Goal: Task Accomplishment & Management: Manage account settings

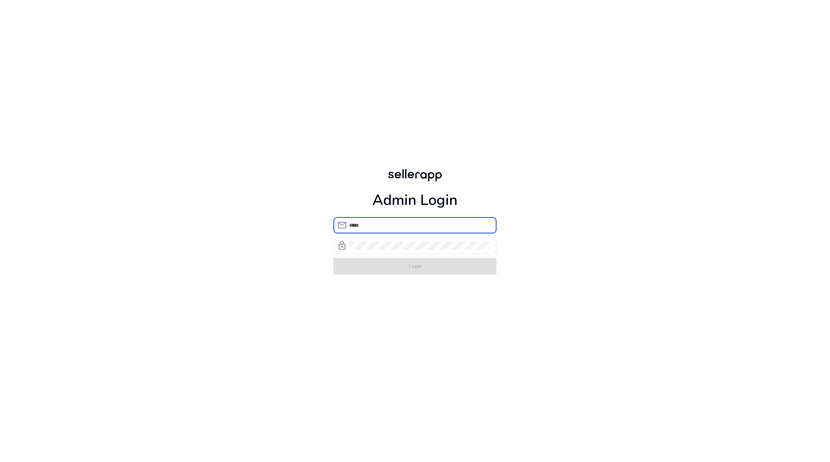
type input "**********"
click at [357, 292] on div "**********" at bounding box center [415, 220] width 176 height 441
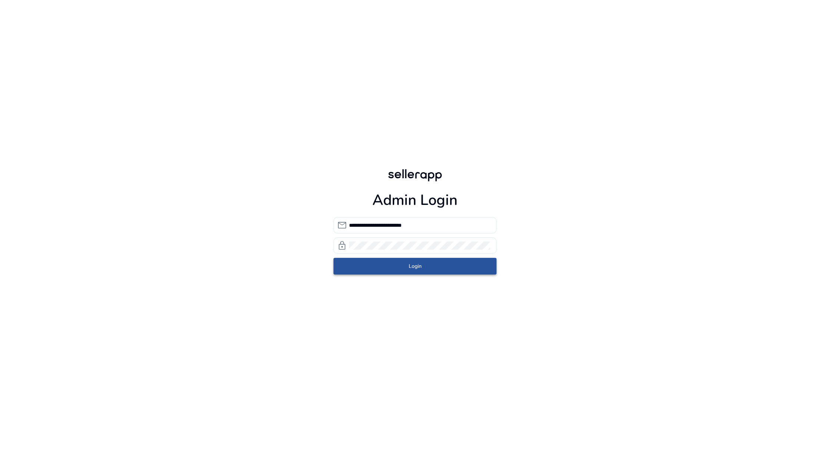
click at [380, 268] on span "submit" at bounding box center [414, 266] width 163 height 18
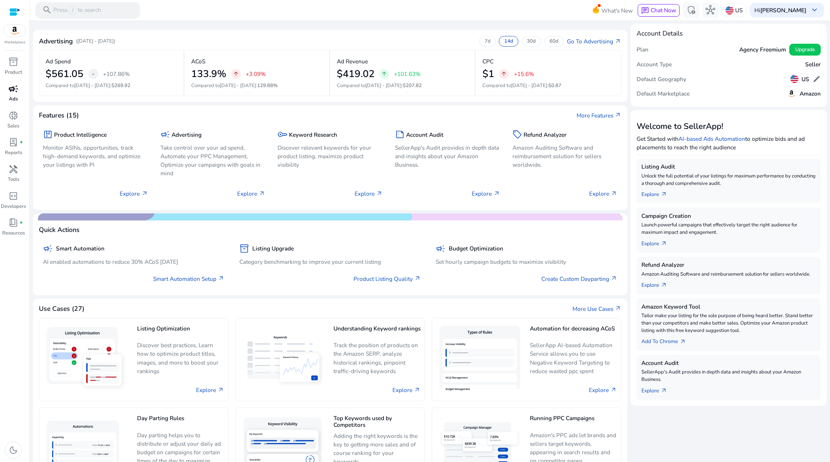
click at [5, 92] on div "campaign" at bounding box center [13, 88] width 23 height 13
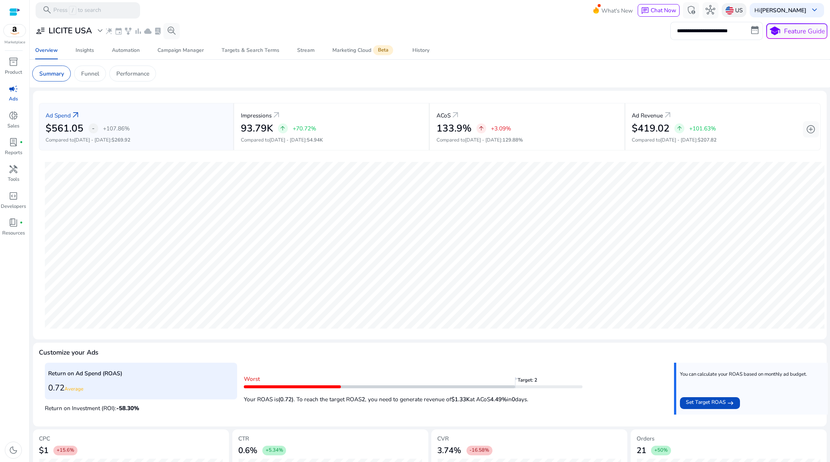
click at [746, 14] on div "US" at bounding box center [733, 10] width 24 height 14
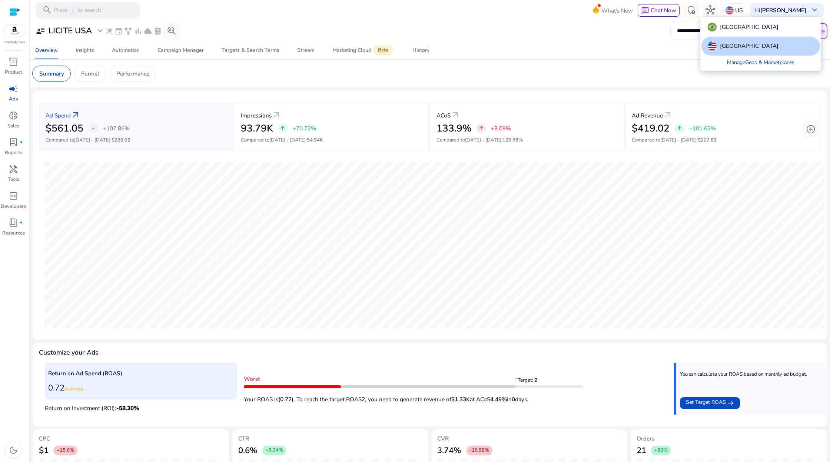
click at [743, 64] on link "Manage Geos & Marketplaces" at bounding box center [760, 63] width 80 height 15
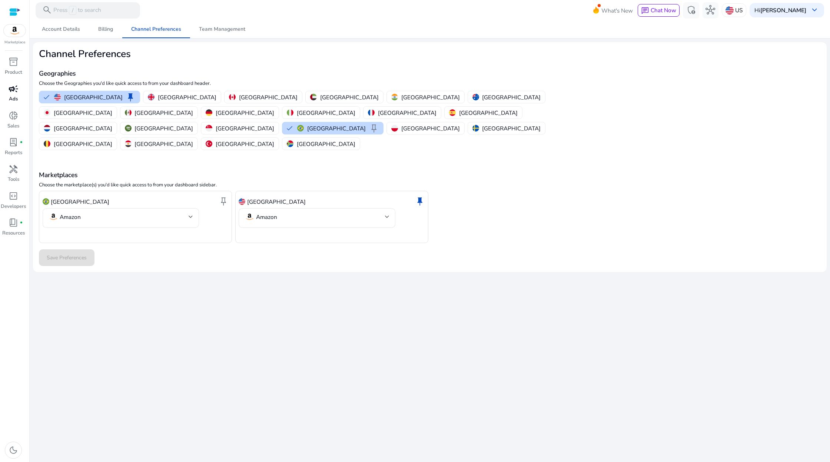
click at [7, 93] on div "campaign" at bounding box center [13, 88] width 23 height 13
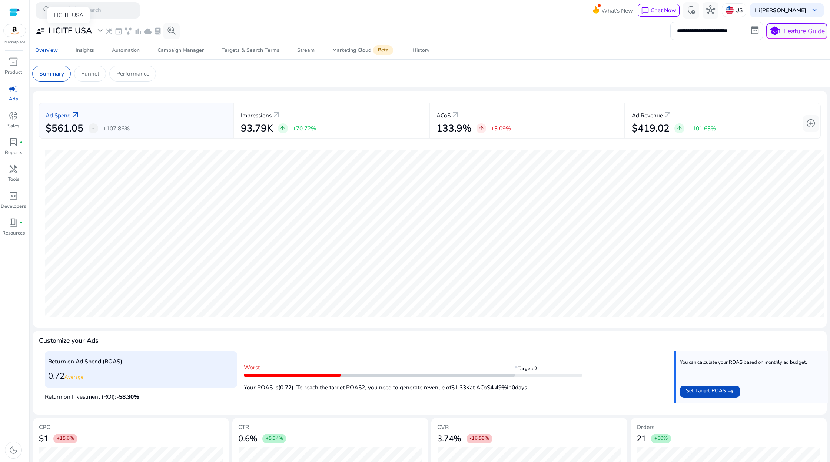
click at [95, 30] on span "expand_more" at bounding box center [100, 31] width 10 height 10
click at [73, 84] on div "Manage Profile(s)" at bounding box center [92, 82] width 119 height 17
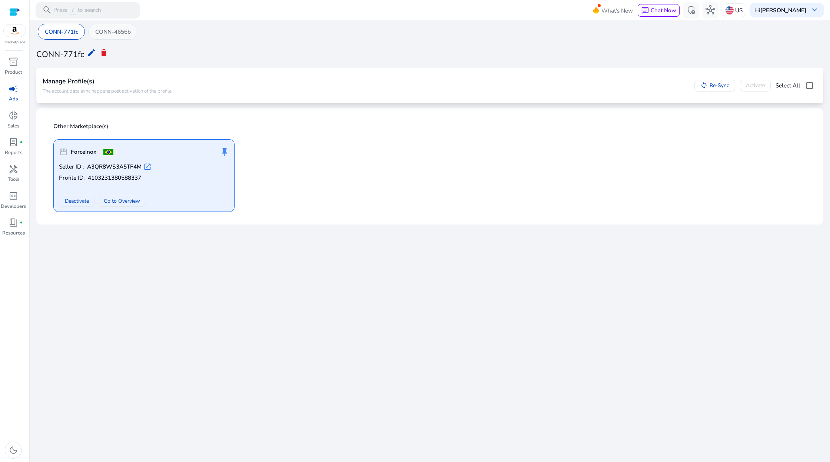
click at [125, 30] on p "CONN-4656b" at bounding box center [113, 31] width 36 height 9
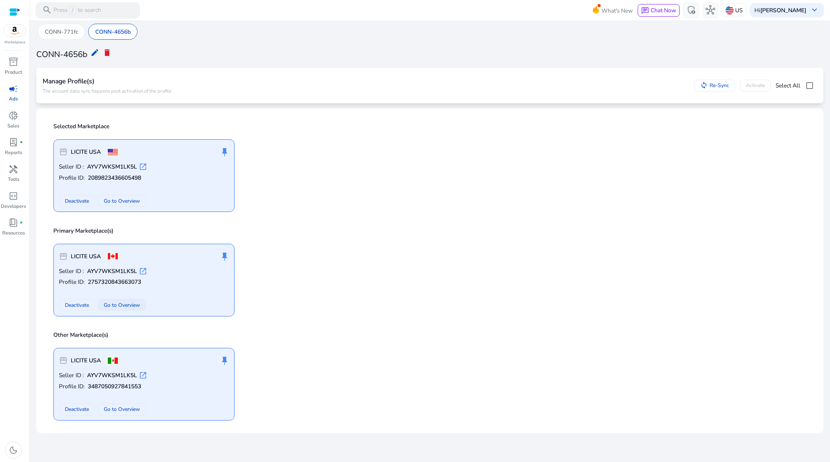
click at [126, 302] on span "Go to Overview" at bounding box center [122, 305] width 36 height 8
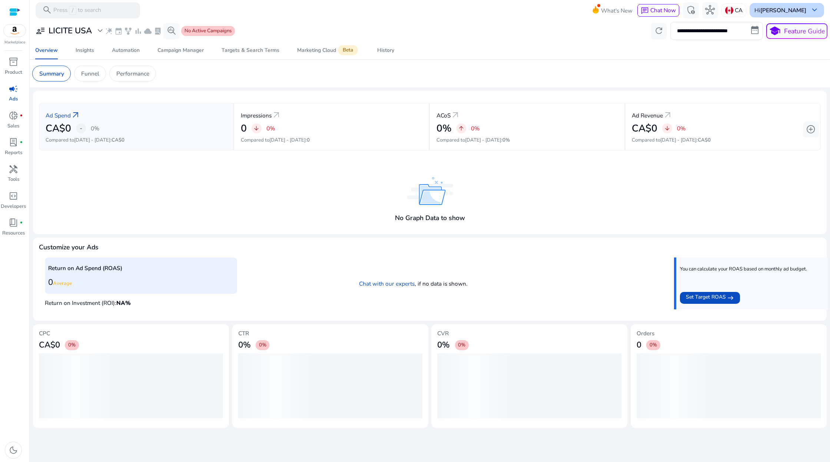
click at [796, 13] on b "[PERSON_NAME]" at bounding box center [783, 10] width 46 height 8
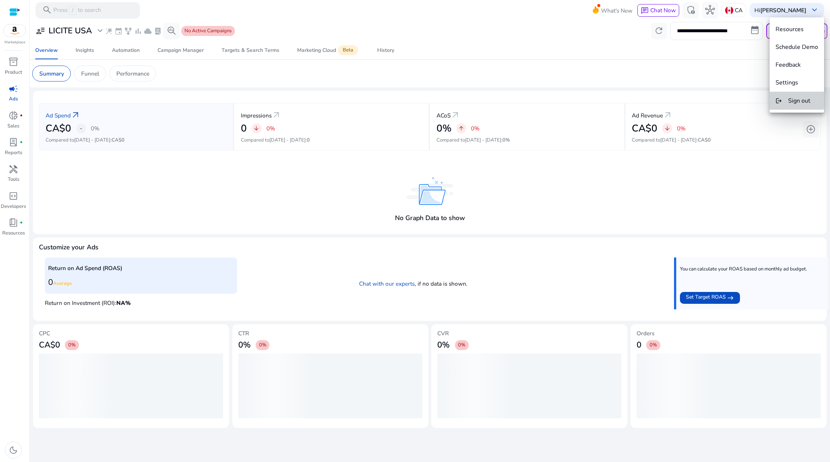
click at [779, 99] on mat-icon "logout" at bounding box center [778, 101] width 7 height 10
